Goal: Obtain resource: Download file/media

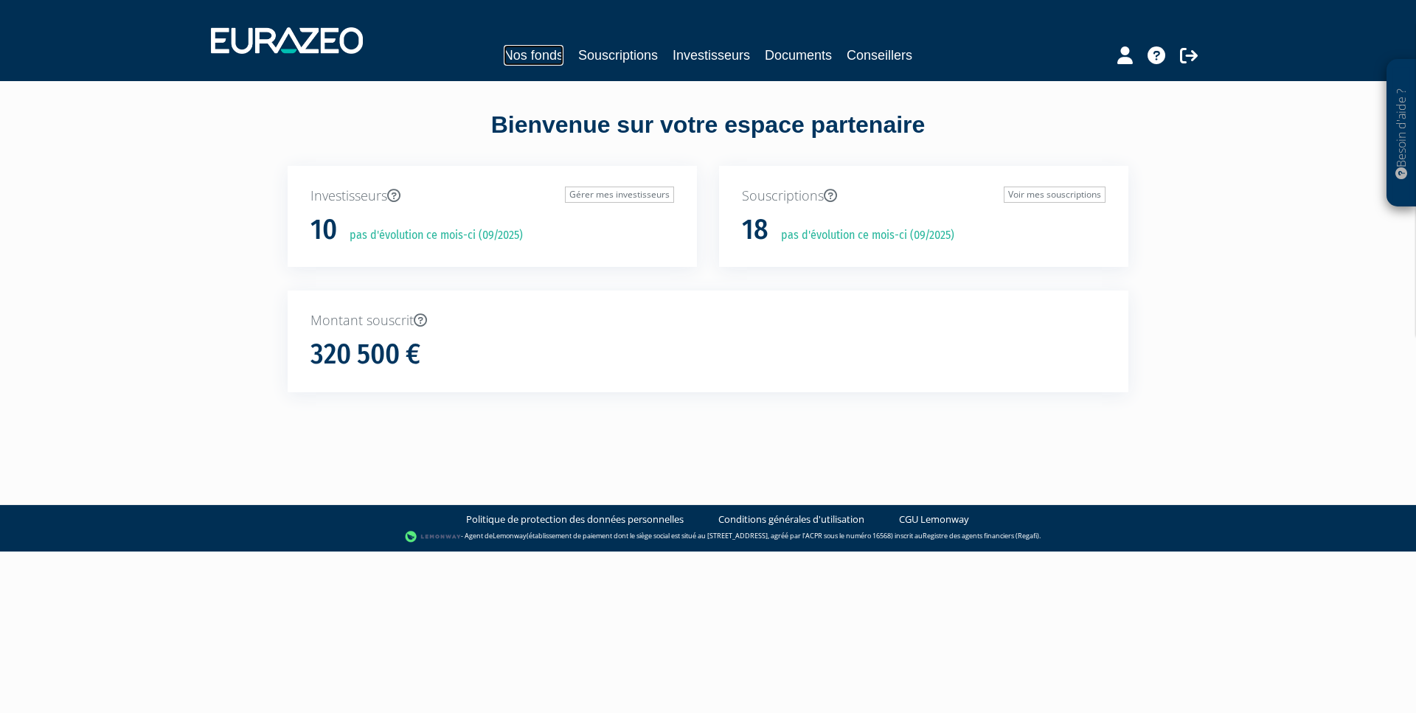
click at [538, 56] on link "Nos fonds" at bounding box center [534, 55] width 60 height 21
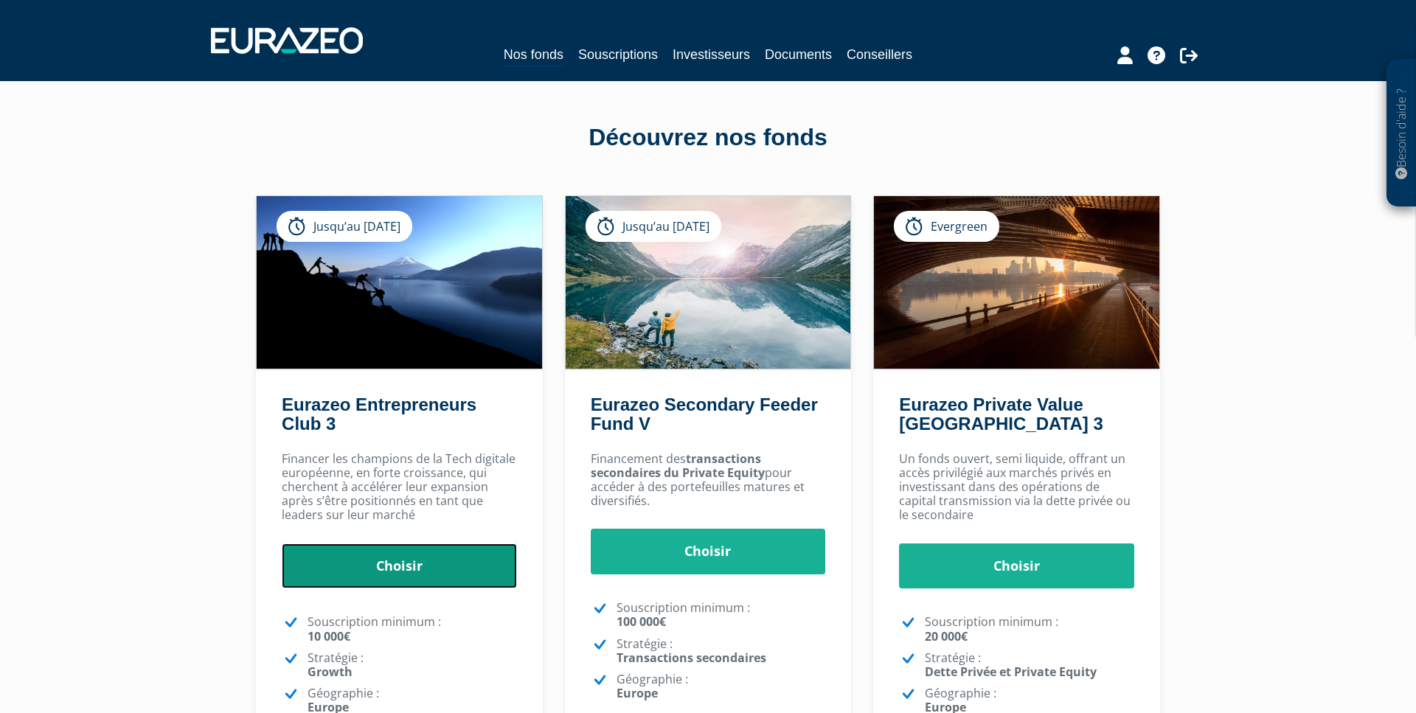
click at [404, 570] on link "Choisir" at bounding box center [399, 567] width 235 height 46
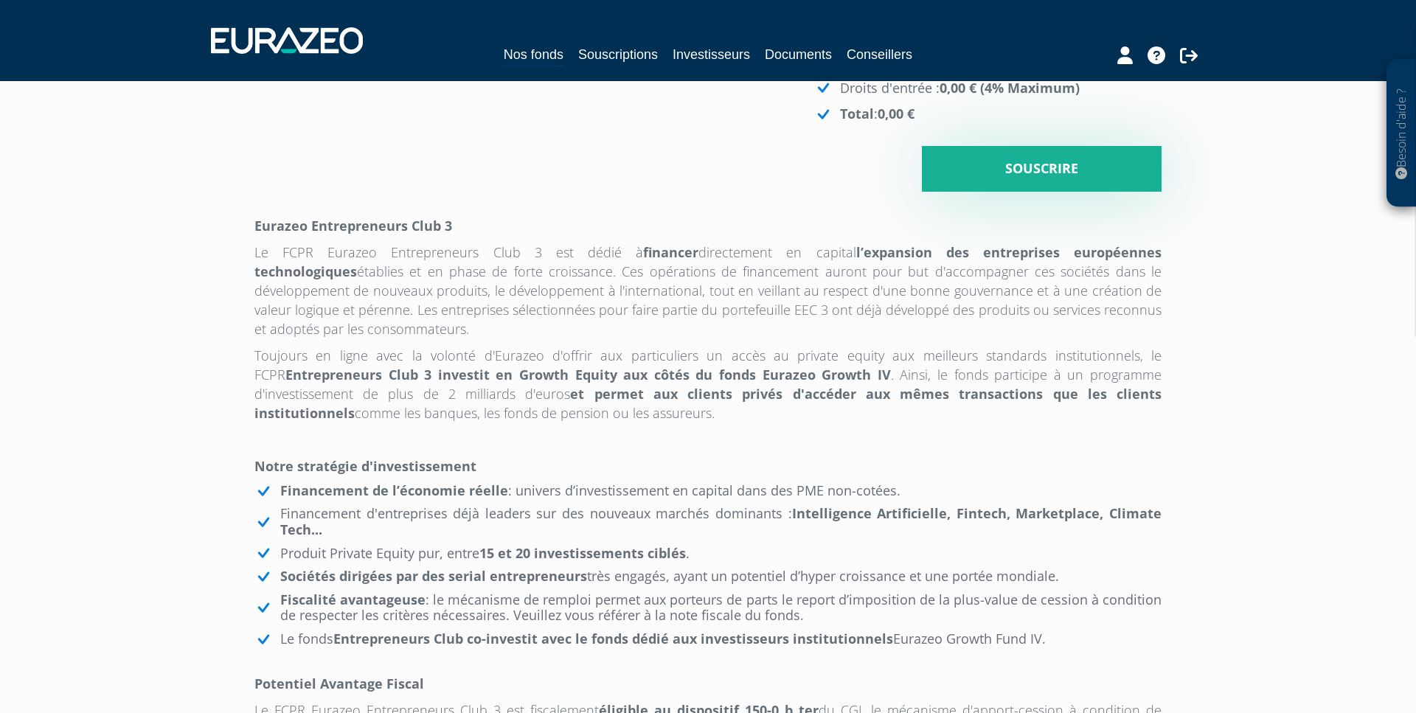
scroll to position [502, 0]
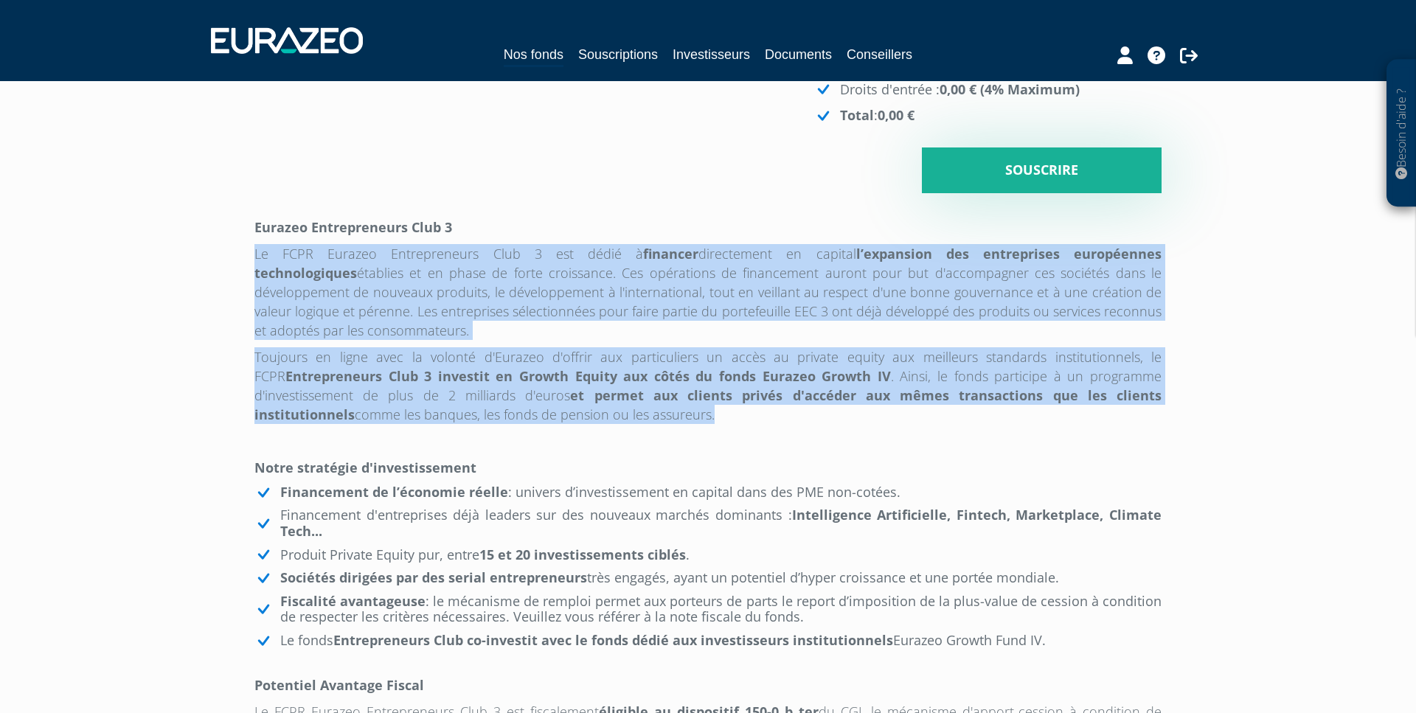
drag, startPoint x: 611, startPoint y: 415, endPoint x: 254, endPoint y: 255, distance: 391.6
click at [254, 255] on div "Eurazeo Entrepreneurs Club 3 Investisseur Pour renseigner un investisseur, vous…" at bounding box center [707, 451] width 929 height 1672
copy div "Le FCPR Eurazeo Entrepreneurs Club 3 est dédié à financer directement en capita…"
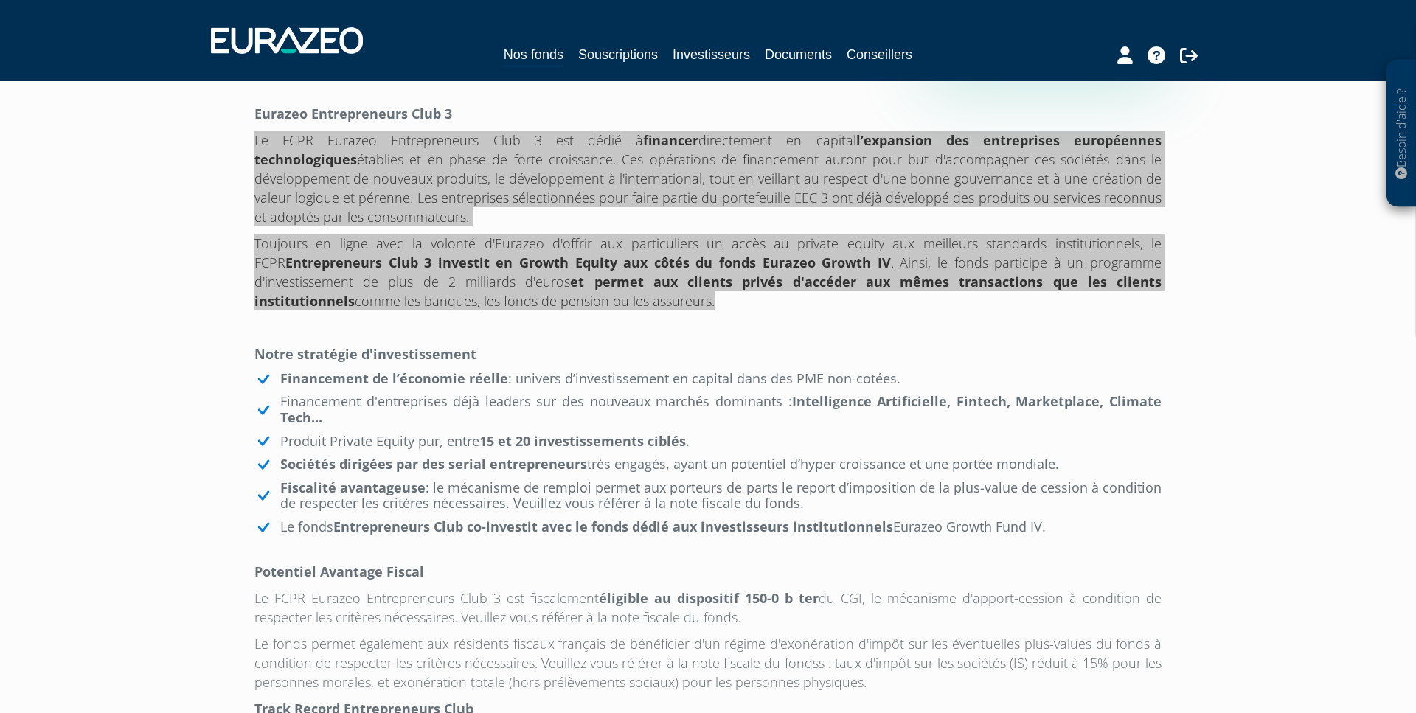
scroll to position [617, 0]
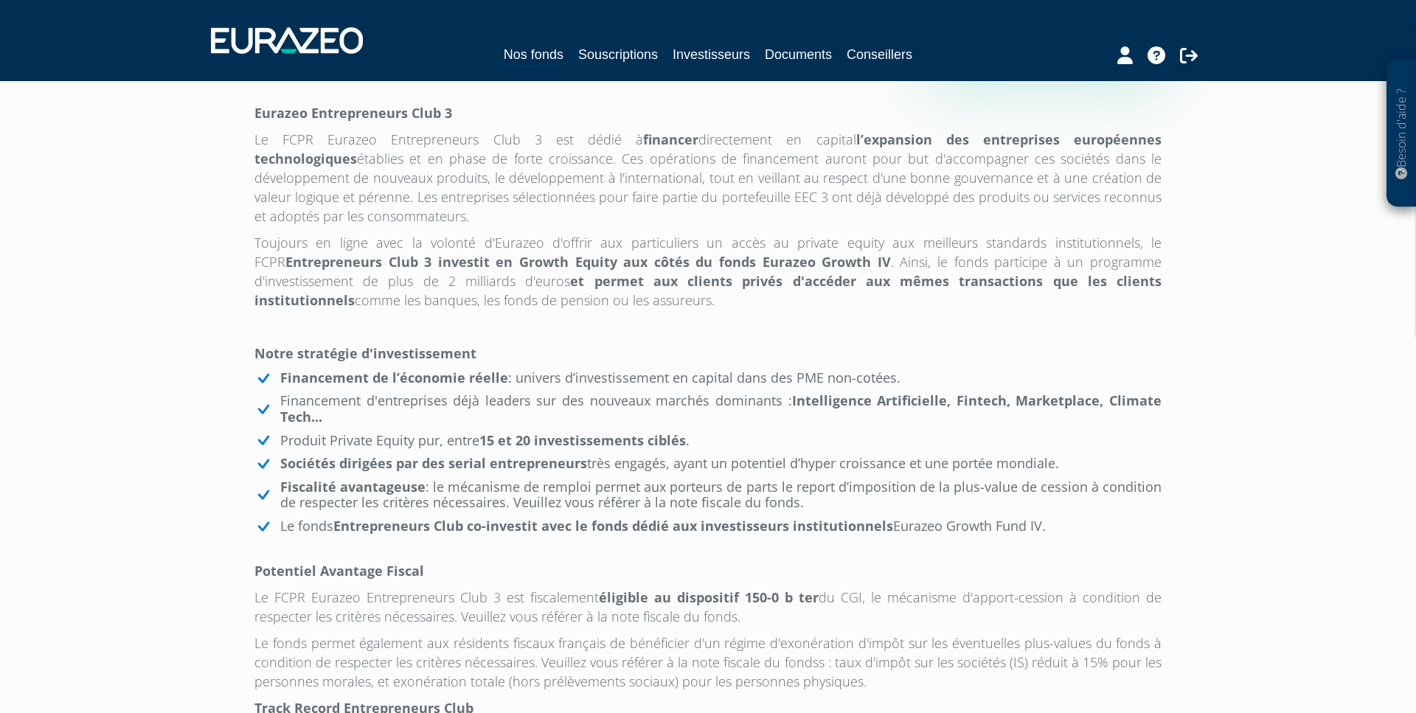
click at [361, 466] on strong "Sociétés dirigées par des serial entrepreneurs" at bounding box center [433, 463] width 307 height 18
drag, startPoint x: 1053, startPoint y: 529, endPoint x: 297, endPoint y: 357, distance: 775.4
click at [297, 357] on div "Eurazeo Entrepreneurs Club 3 Le FCPR Eurazeo Entrepreneurs Club 3 est dédié à f…" at bounding box center [708, 617] width 907 height 1028
copy div "stratégie d'investissement Financement de l’économie réelle : univers d’investi…"
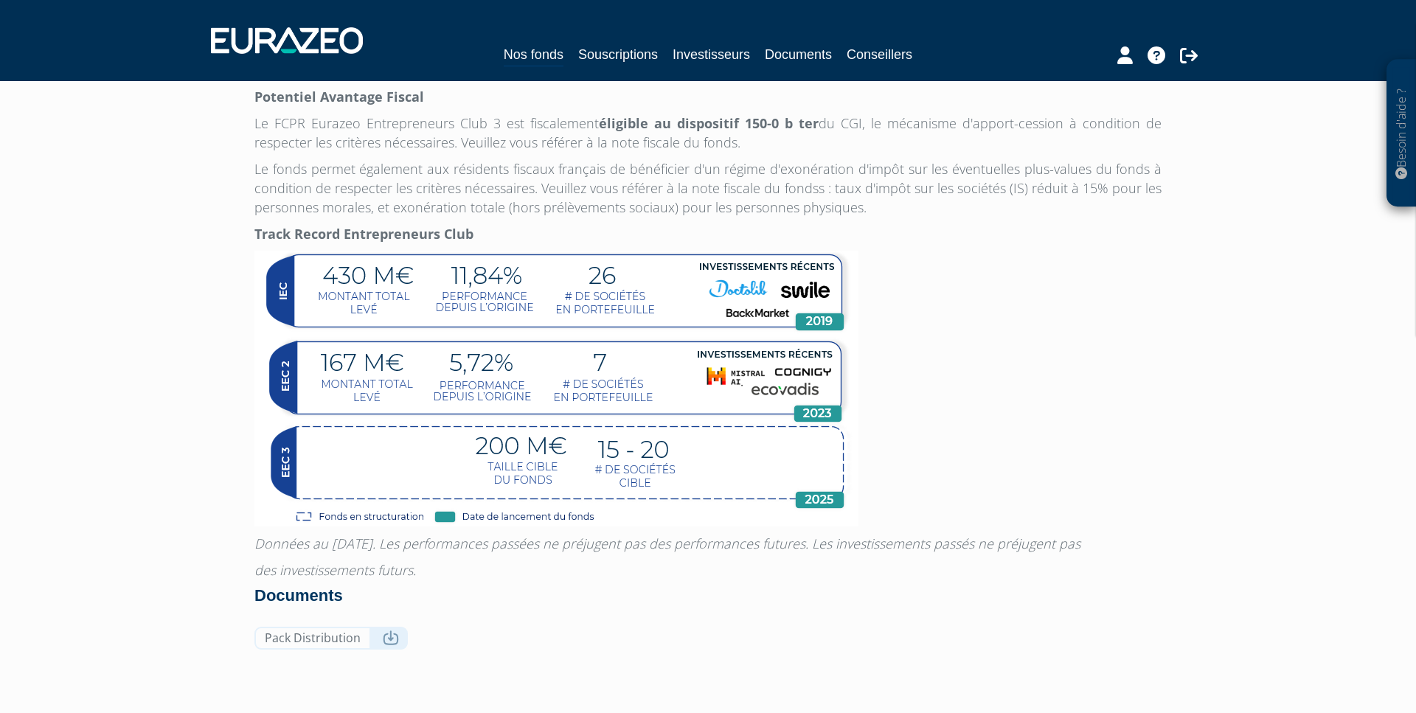
scroll to position [1183, 0]
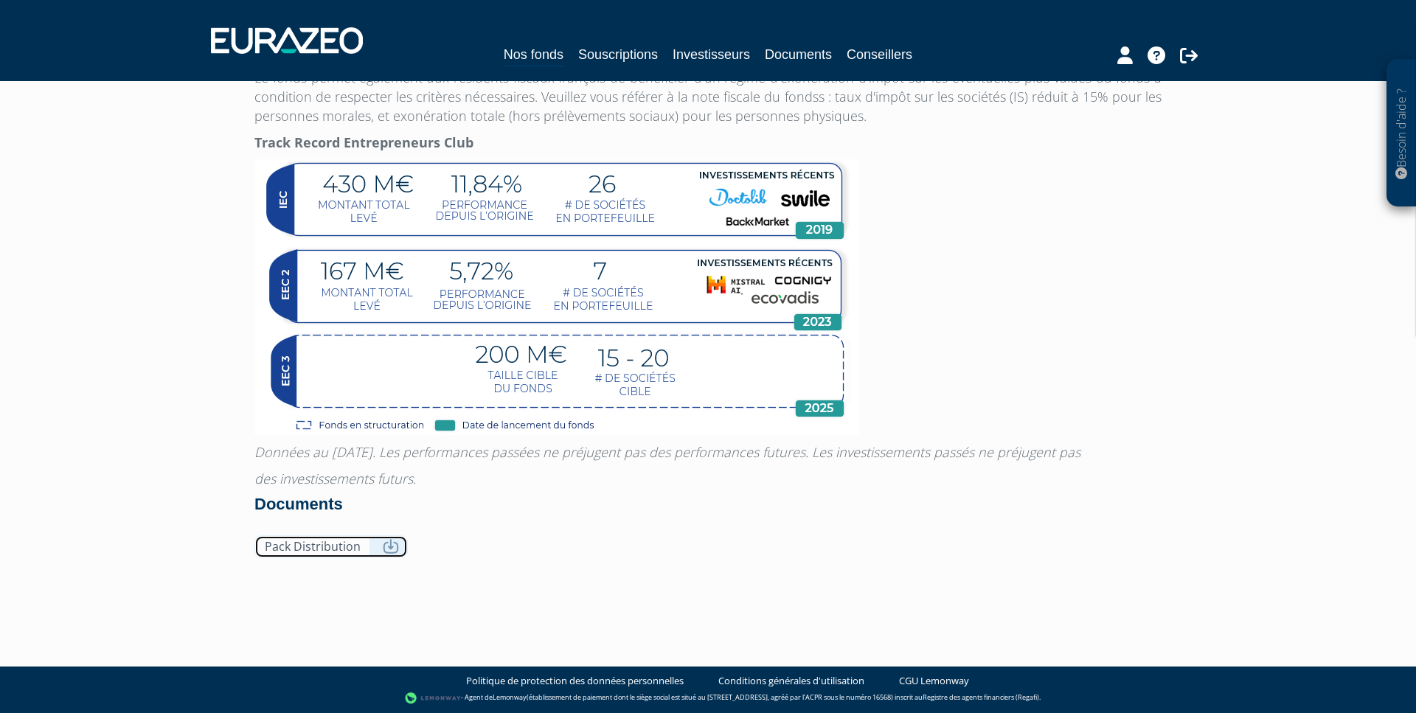
click at [390, 546] on icon at bounding box center [391, 546] width 16 height 15
